Goal: Transaction & Acquisition: Book appointment/travel/reservation

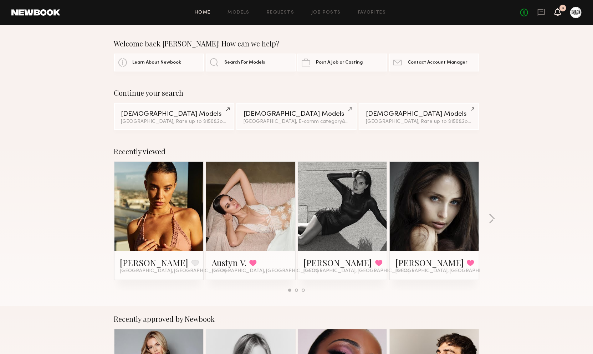
click at [558, 10] on icon at bounding box center [558, 11] width 6 height 5
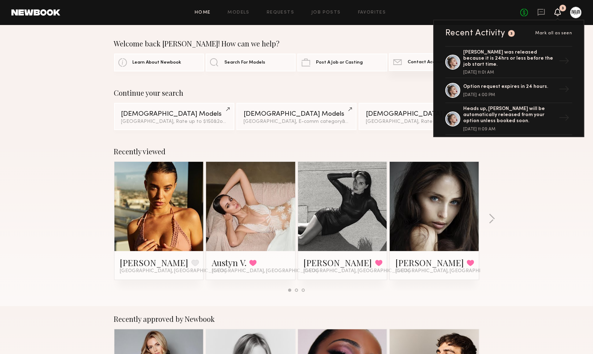
click at [455, 59] on div at bounding box center [453, 62] width 15 height 15
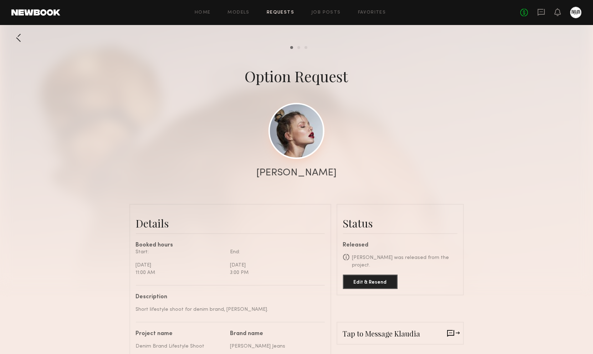
click at [284, 141] on link at bounding box center [297, 131] width 56 height 56
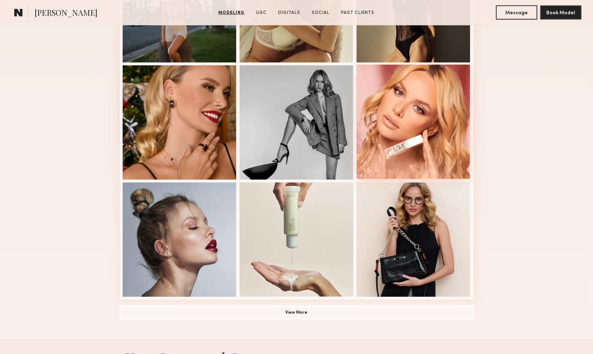
scroll to position [357, 0]
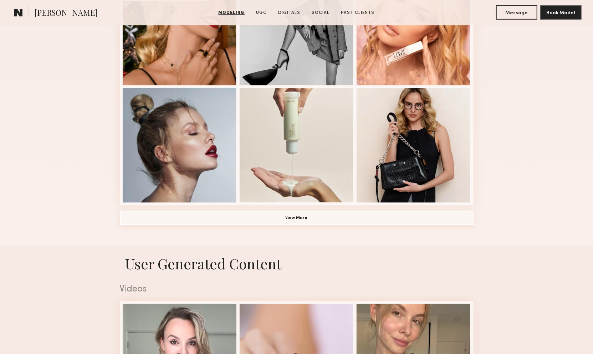
click at [353, 220] on button "View More" at bounding box center [297, 218] width 354 height 14
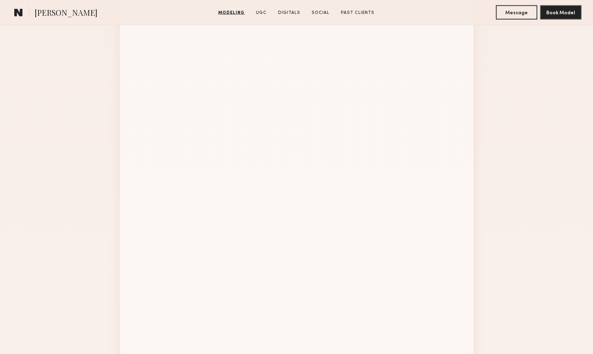
scroll to position [634, 0]
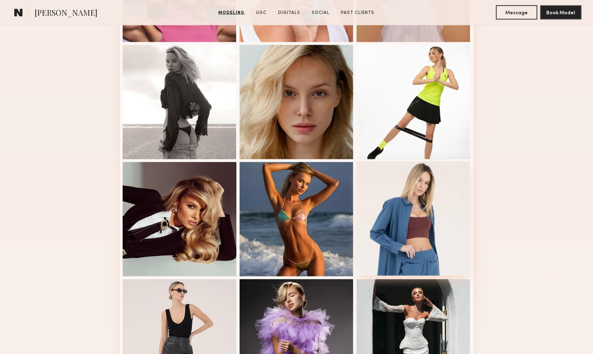
click at [427, 213] on div at bounding box center [414, 218] width 114 height 114
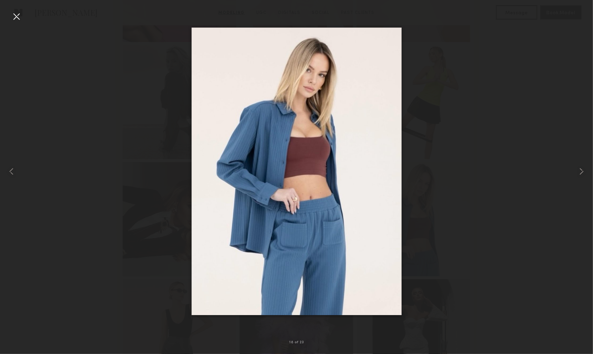
click at [19, 16] on div at bounding box center [16, 16] width 11 height 11
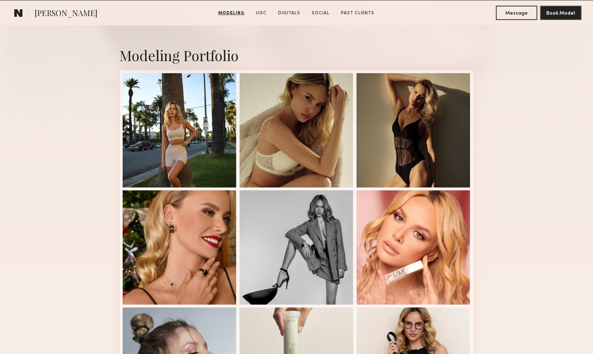
scroll to position [119, 0]
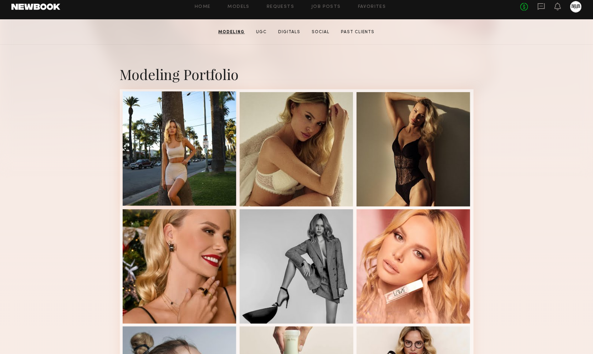
click at [170, 151] on div at bounding box center [180, 148] width 114 height 114
